Goal: Transaction & Acquisition: Obtain resource

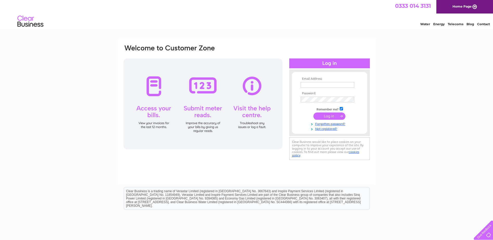
type input "jen52son@gmail.com"
click at [319, 114] on input "submit" at bounding box center [330, 116] width 32 height 7
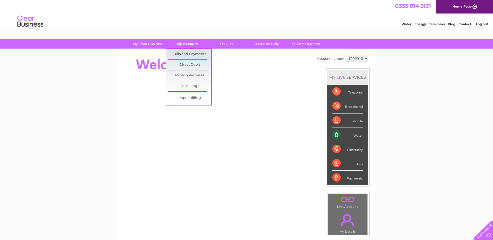
click at [184, 44] on link "My Account" at bounding box center [187, 44] width 43 height 10
click at [188, 54] on link "Bills and Payments" at bounding box center [189, 54] width 43 height 10
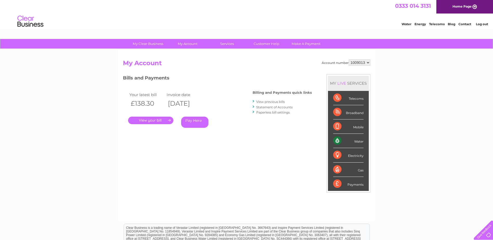
click at [151, 122] on link "." at bounding box center [150, 121] width 45 height 8
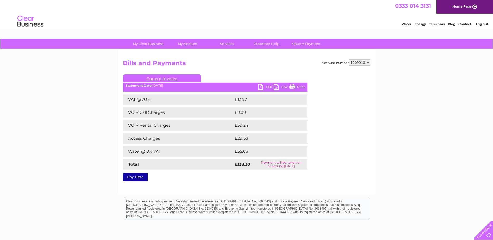
click at [260, 87] on link "PDF" at bounding box center [266, 88] width 16 height 8
click at [479, 23] on link "Log out" at bounding box center [482, 24] width 12 height 4
